Goal: Transaction & Acquisition: Book appointment/travel/reservation

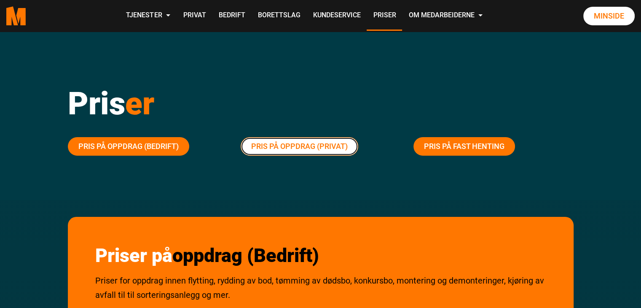
click at [282, 145] on link "Pris på oppdrag (Privat)" at bounding box center [300, 146] width 118 height 19
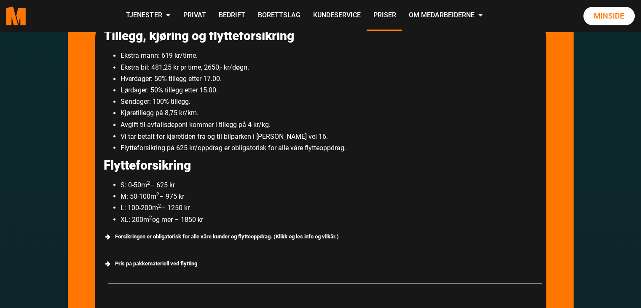
scroll to position [1482, 0]
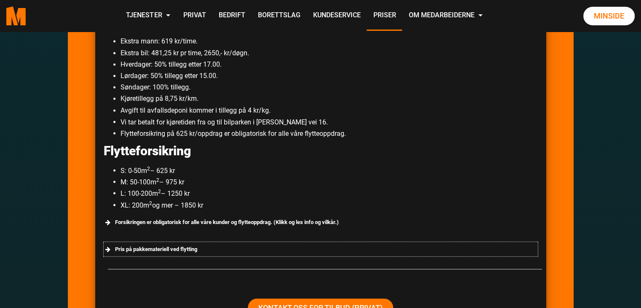
click at [151, 246] on div "Pris på pakkemateriell ved flytting" at bounding box center [321, 248] width 434 height 14
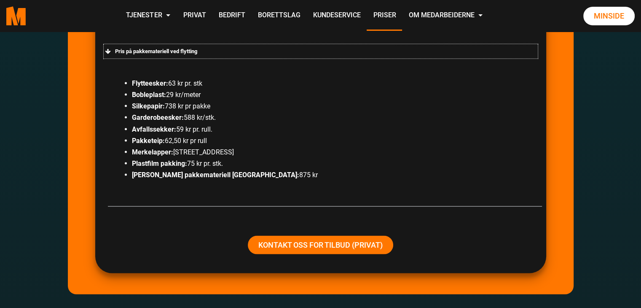
scroll to position [1693, 0]
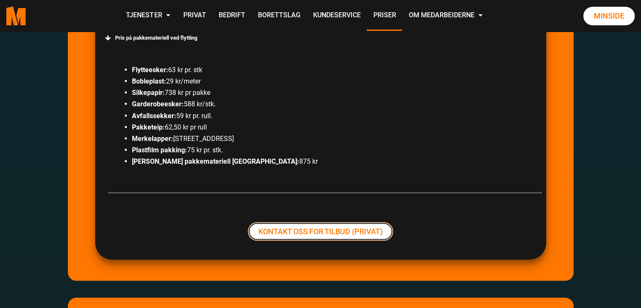
click at [319, 226] on link "Kontakt oss for tilbud (Privat)" at bounding box center [320, 231] width 145 height 19
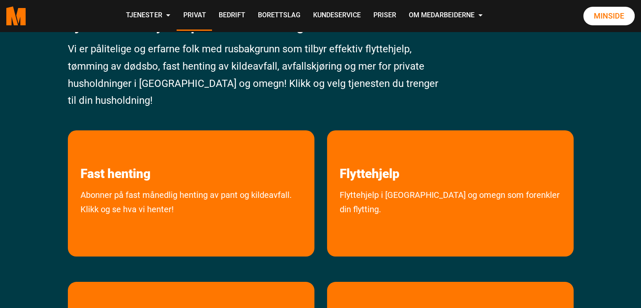
scroll to position [126, 0]
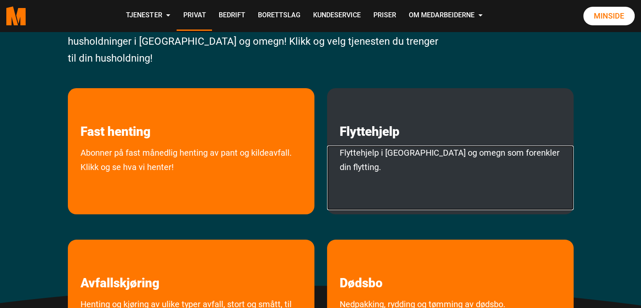
click at [384, 149] on link "Flyttehjelp i [GEOGRAPHIC_DATA] og omegn som forenkler din flytting." at bounding box center [450, 177] width 246 height 64
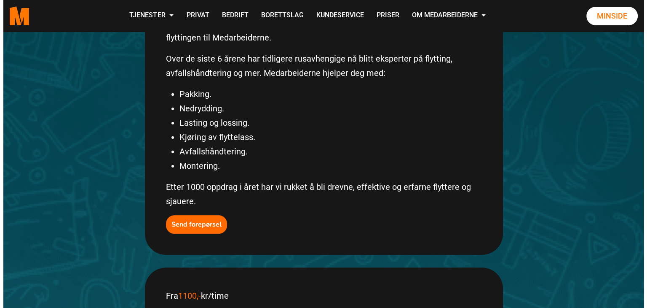
scroll to position [211, 0]
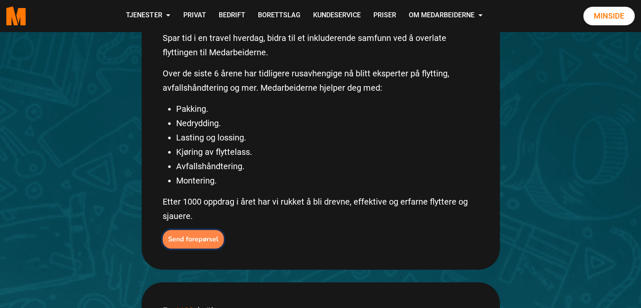
click at [193, 234] on b "Send forepørsel" at bounding box center [193, 238] width 50 height 9
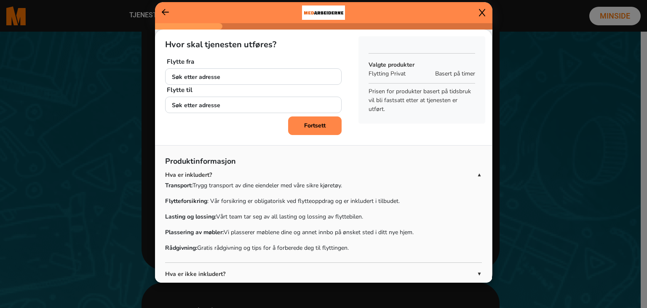
scroll to position [39, 0]
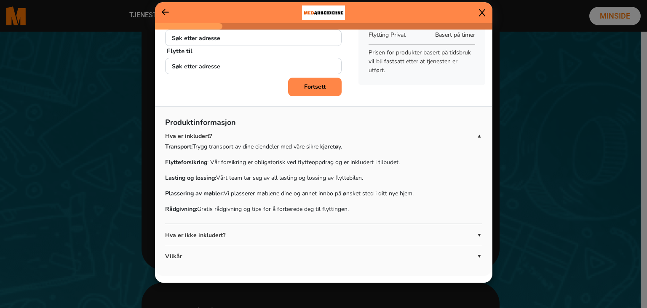
click at [473, 230] on div "Hva er ikke inkludert? ▼" at bounding box center [323, 234] width 317 height 9
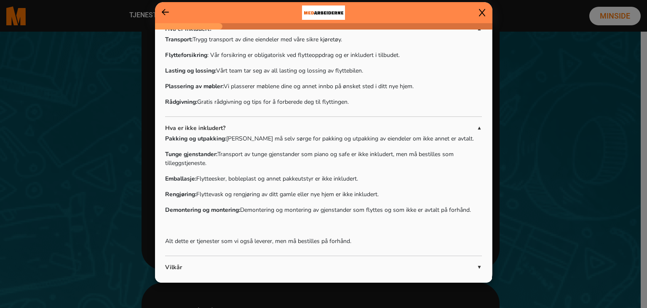
scroll to position [157, 0]
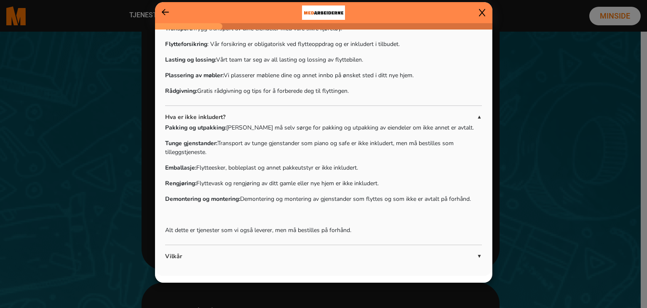
click at [477, 254] on span "▼" at bounding box center [479, 256] width 5 height 8
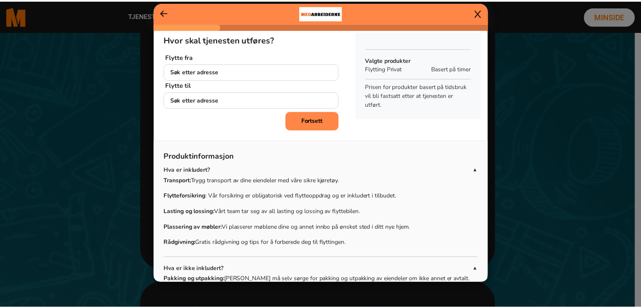
scroll to position [0, 0]
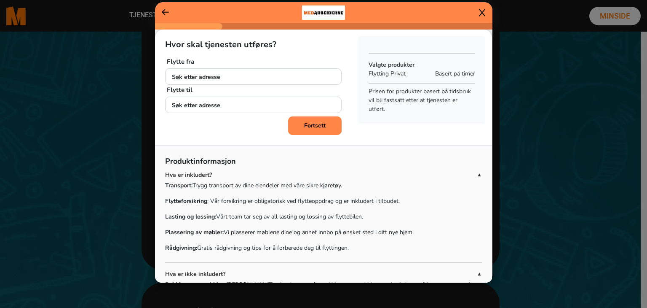
click at [482, 8] on icon at bounding box center [482, 12] width 6 height 8
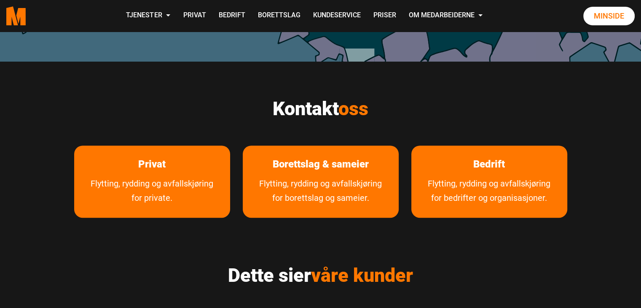
scroll to position [379, 0]
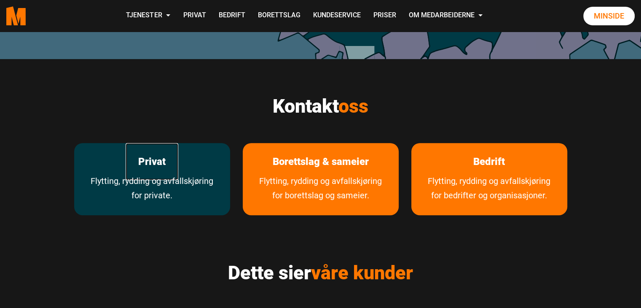
click at [160, 159] on link "Privat" at bounding box center [152, 161] width 53 height 37
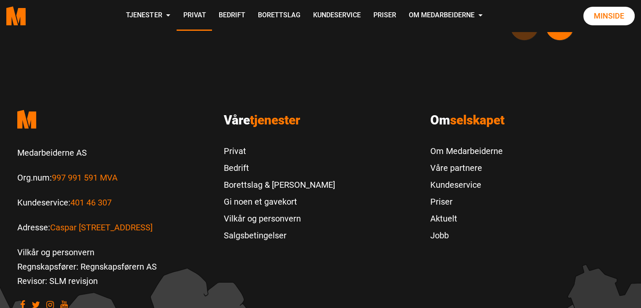
scroll to position [885, 0]
